Goal: Task Accomplishment & Management: Use online tool/utility

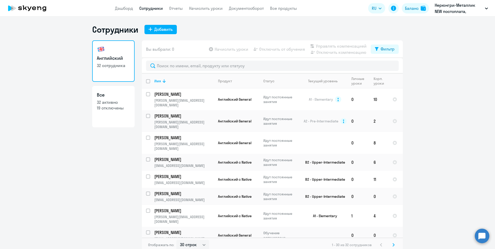
select select "30"
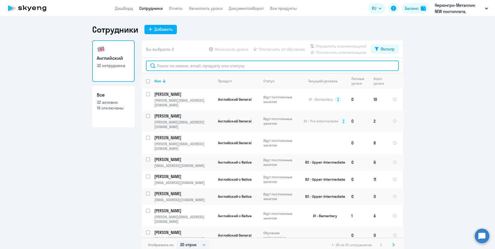
click at [220, 64] on input "text" at bounding box center [272, 66] width 253 height 10
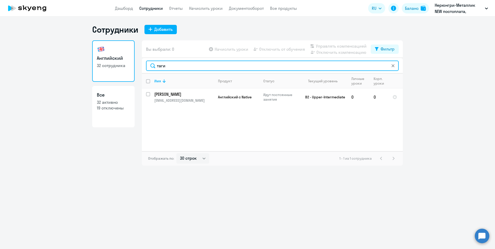
type input "таги"
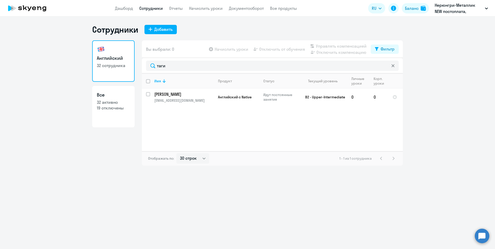
click at [184, 9] on nav "Дашборд Сотрудники Отчеты Начислить уроки Документооборот Все продукты" at bounding box center [206, 8] width 182 height 6
click at [195, 9] on link "Начислить уроки" at bounding box center [206, 8] width 34 height 5
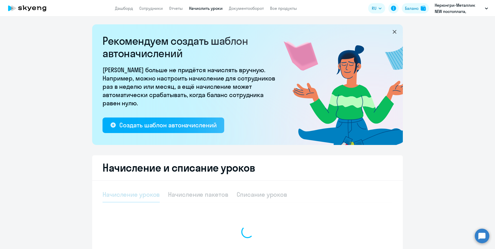
select select "10"
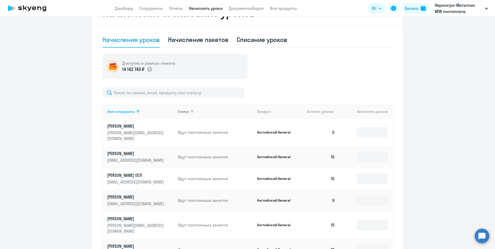
scroll to position [155, 0]
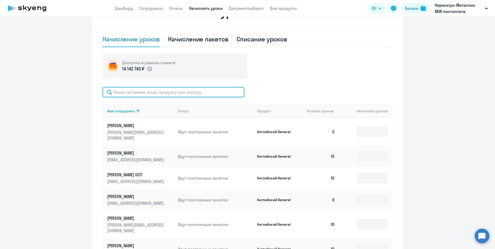
click at [176, 91] on input "text" at bounding box center [174, 92] width 142 height 10
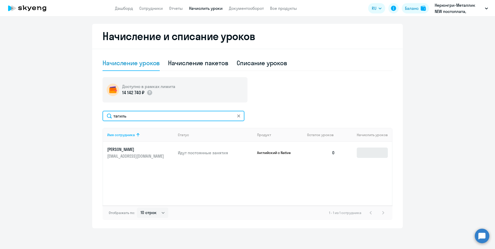
type input "тагиль"
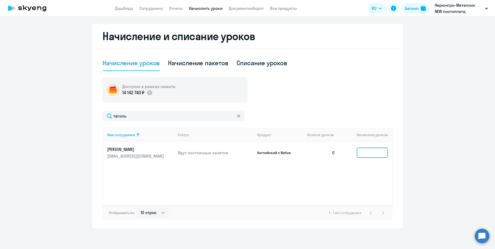
click at [363, 153] on input at bounding box center [372, 153] width 31 height 10
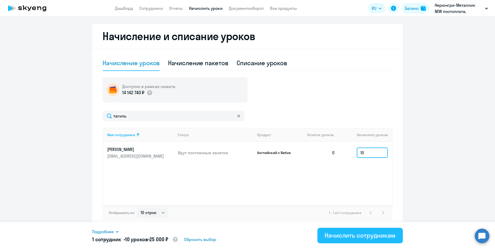
type input "10"
click at [372, 238] on div "Начислить сотрудникам" at bounding box center [360, 235] width 71 height 8
